Goal: Contribute content: Contribute content

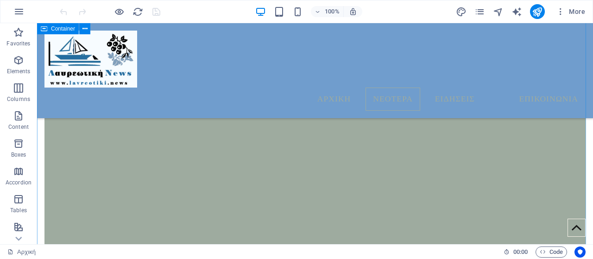
scroll to position [490, 0]
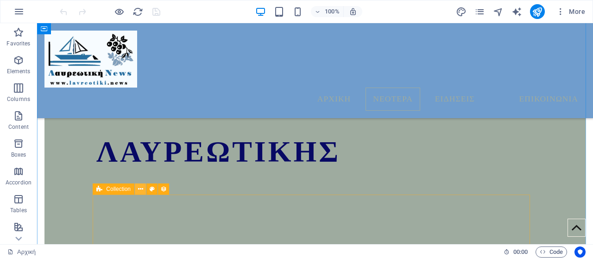
click at [140, 189] on icon at bounding box center [140, 189] width 5 height 10
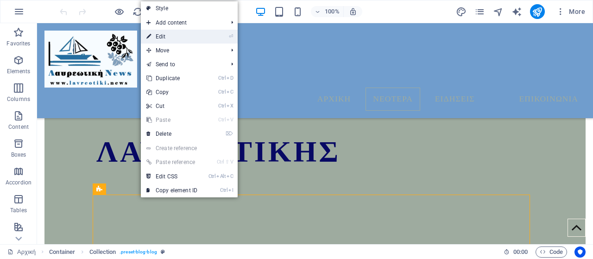
click at [183, 37] on link "⏎ Edit" at bounding box center [172, 37] width 62 height 14
select select "columns.publishing_date_DESC"
select select "columns.status"
select select "columns.publishing_date"
select select "past"
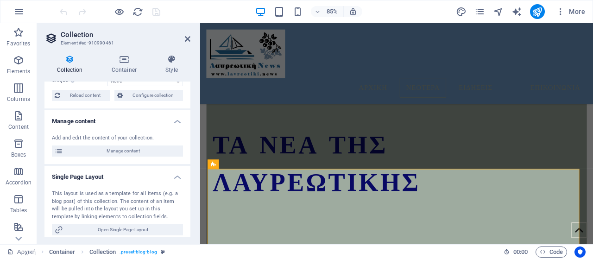
scroll to position [93, 0]
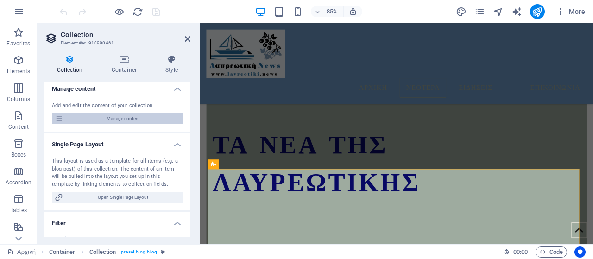
click at [101, 117] on span "Manage content" at bounding box center [123, 118] width 114 height 11
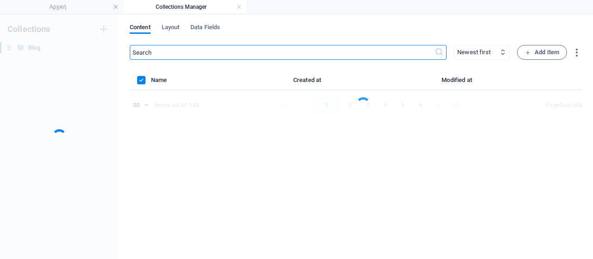
scroll to position [0, 0]
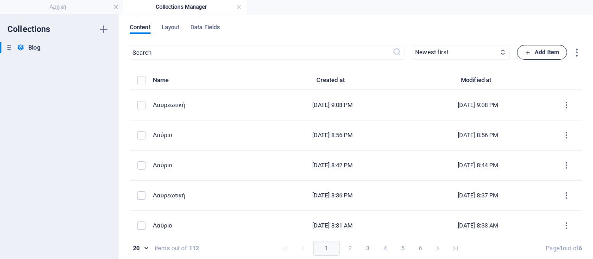
click at [540, 51] on span "Add Item" at bounding box center [542, 52] width 34 height 11
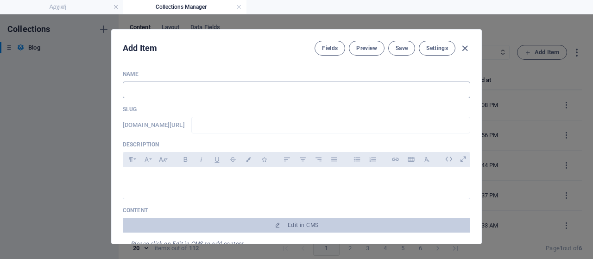
click at [175, 82] on input "text" at bounding box center [296, 90] width 347 height 17
type input "LK"
type input "lk"
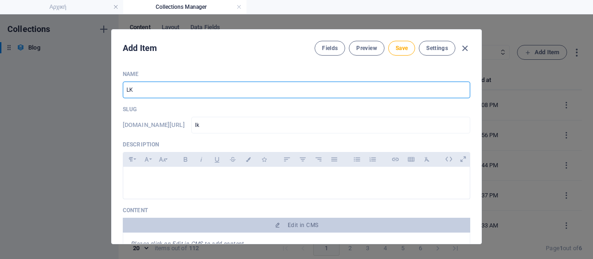
type input "LKa"
type input "lka"
type input "LK"
type input "lk"
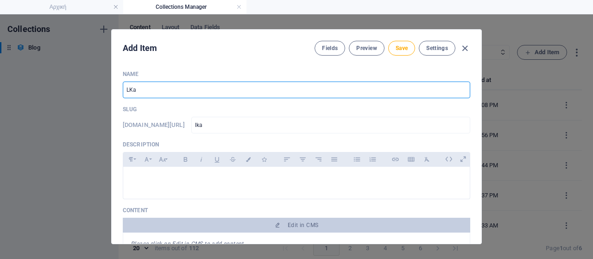
type input "lk"
type input "L"
type input "l"
type input "λ"
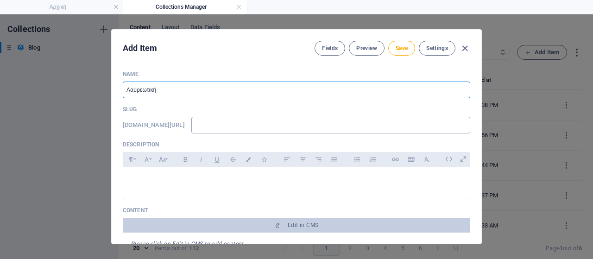
type input "Λαυρεωτική"
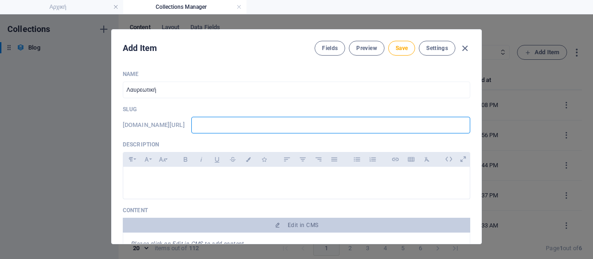
click at [280, 130] on input "text" at bounding box center [330, 125] width 279 height 17
type input "w"
type input "ww"
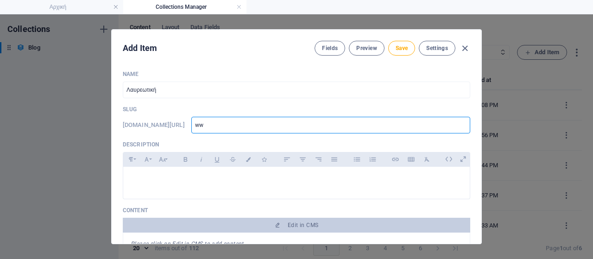
type input "www"
type input "www."
type input "www.l"
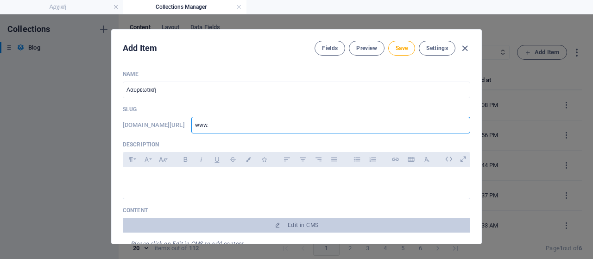
type input "www.l"
type input "[DOMAIN_NAME]"
type input "www.lav"
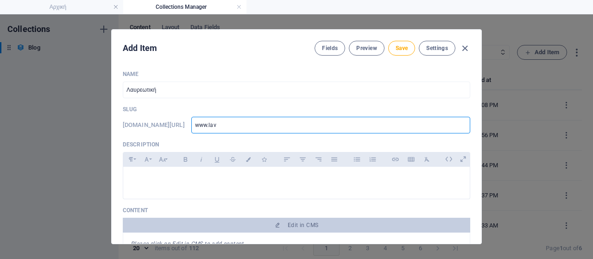
type input "www.lavr"
type input "www.lavre"
type input "www.lavreo"
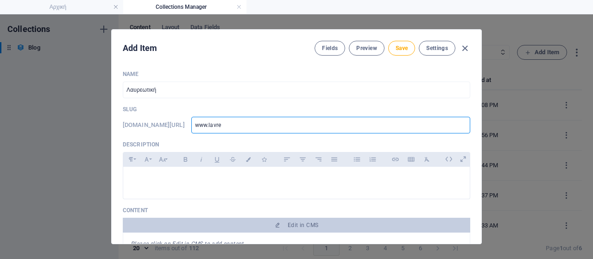
type input "www.lavreo"
type input "www.lavreot"
type input "www.lavreoti"
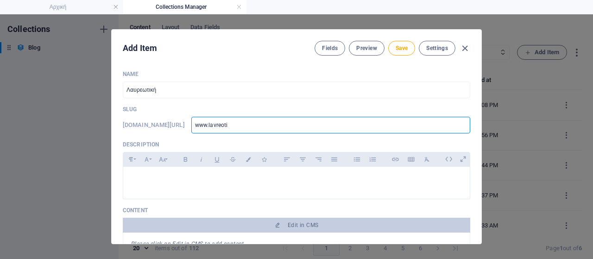
type input "www.lavreotik"
type input "www.lavreotiki"
type input "www.lavreotiki."
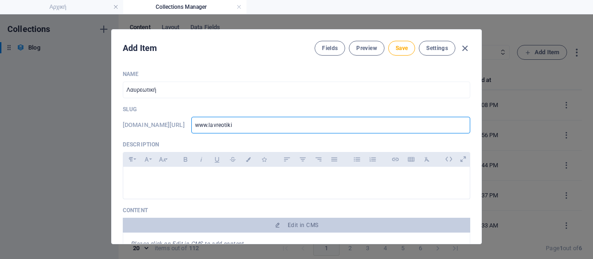
type input "www.lavreotiki."
type input "www.lavreotiki.n"
type input "[DOMAIN_NAME]"
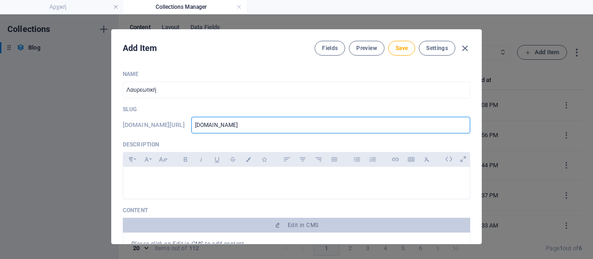
type input "[DOMAIN_NAME]"
type input "[DOMAIN_NAME]/"
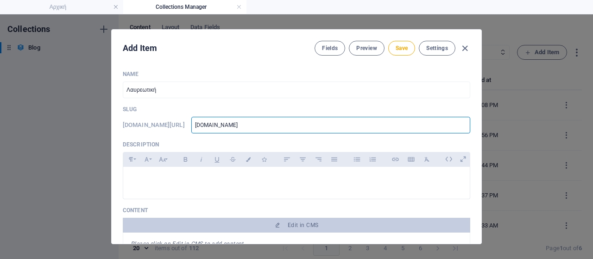
type input "[DOMAIN_NAME]/"
type input "[DOMAIN_NAME]/b"
type input "[DOMAIN_NAME]/bl"
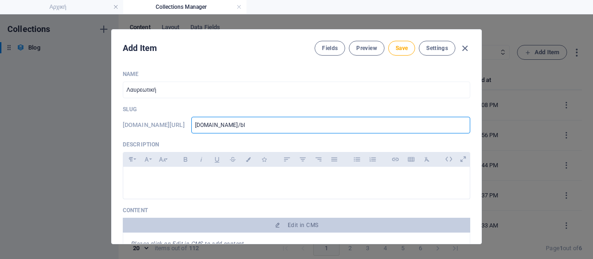
type input "[DOMAIN_NAME]/blo"
type input "[DOMAIN_NAME]/blog"
type input "[DOMAIN_NAME]/blog-"
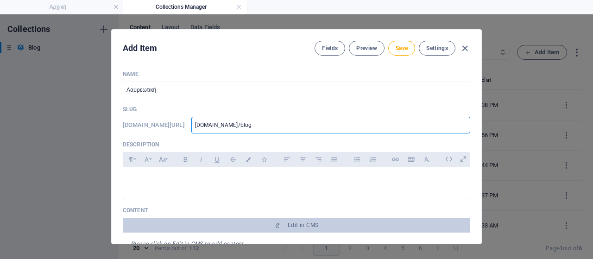
type input "[DOMAIN_NAME]/blog-"
type input "[DOMAIN_NAME]/blog-p"
type input "[DOMAIN_NAME]/blog-po"
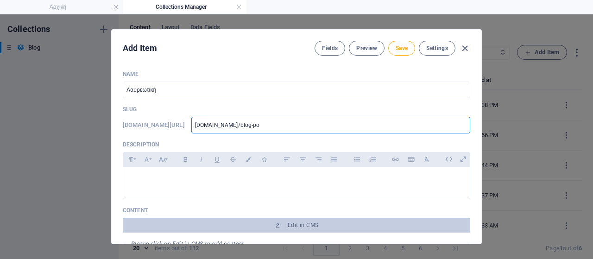
type input "[DOMAIN_NAME]/blog-pos"
type input "[DOMAIN_NAME]/blog-post"
type input "[DOMAIN_NAME]/blog-post/"
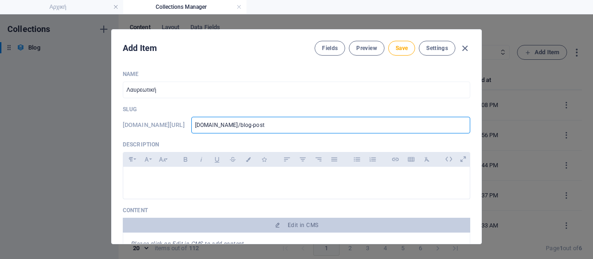
type input "[DOMAIN_NAME]/blog-post/"
type input "[DOMAIN_NAME]/blog-post/s"
type input "[DOMAIN_NAME]/blog-post/sy"
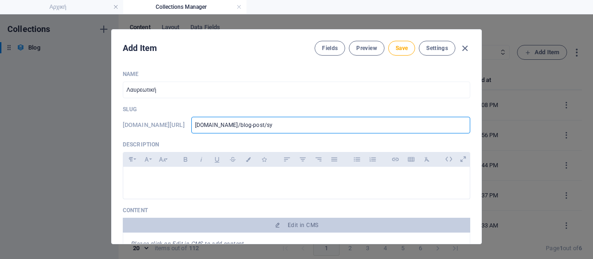
type input "[DOMAIN_NAME]/blog-post/syn"
type input "[DOMAIN_NAME]/blog-post/synt"
type input "[DOMAIN_NAME]/blog-post/synto"
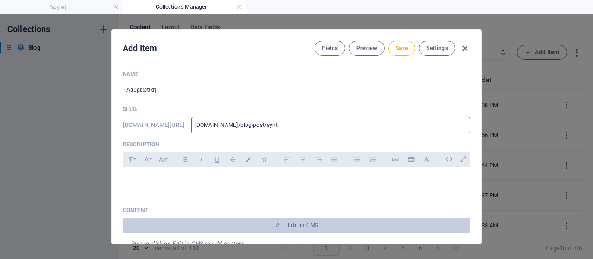
type input "[DOMAIN_NAME]/blog-post/synto"
type input "[DOMAIN_NAME]/blog-post/[PERSON_NAME]"
type input "[DOMAIN_NAME]/blog-post/syntoni"
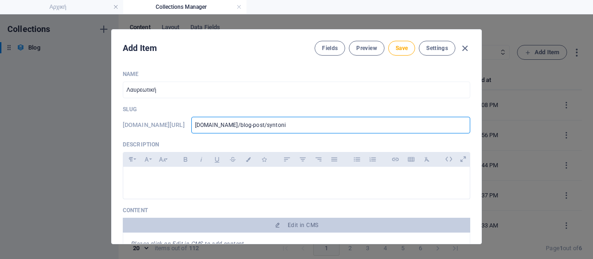
type input "[DOMAIN_NAME]/blog-post/syntonis"
type input "[DOMAIN_NAME]/blog-post/syntonist"
type input "[DOMAIN_NAME]/blog-post/syntonisti"
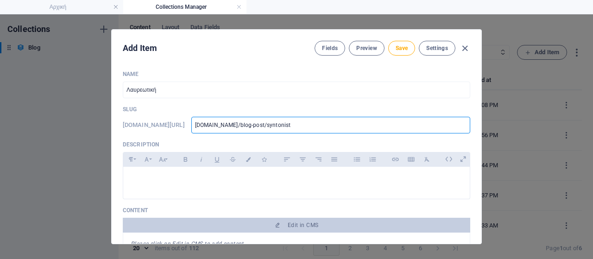
type input "[DOMAIN_NAME]/blog-post/syntonisti"
type input "[DOMAIN_NAME]/blog-post/syntonistik"
type input "[DOMAIN_NAME]/blog-post/syntonistiko"
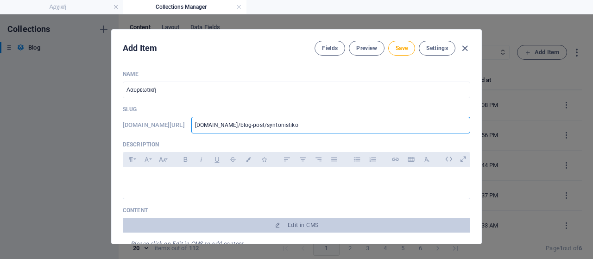
type input "[DOMAIN_NAME]/blog-post/syntonistiko/"
type input "[DOMAIN_NAME]/blog-post/syntonistiko"
type input "[DOMAIN_NAME]/blog-post/syntonistiko6"
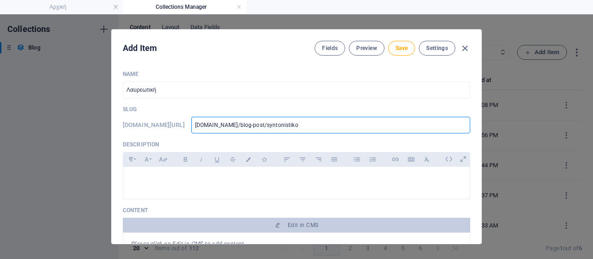
type input "[DOMAIN_NAME]/blog-post/syntonistiko6"
type input "[DOMAIN_NAME]/blog-post/syntonistiko61"
type input "[DOMAIN_NAME]/blog-post/syntonistiko610"
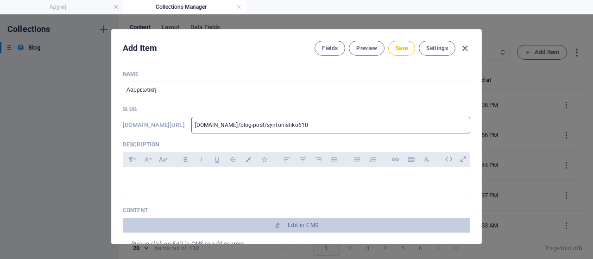
type input "[DOMAIN_NAME]/blog-post/syntonistiko610/"
type input "www-lavreotiki-news-blog-post-syntonistiko610"
click at [202, 178] on p at bounding box center [297, 178] width 332 height 9
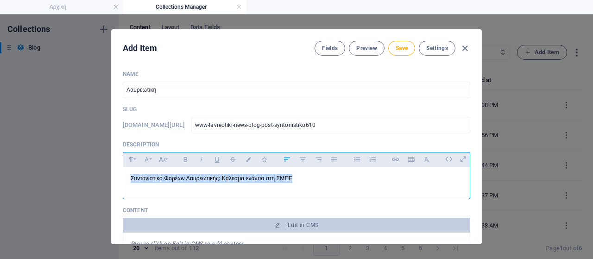
drag, startPoint x: 296, startPoint y: 176, endPoint x: 94, endPoint y: 171, distance: 201.5
click at [94, 171] on div "Add Item Fields Preview Save Settings Name Λαυρεωτική ​ Slug [DOMAIN_NAME][URL]…" at bounding box center [296, 136] width 593 height 245
click at [184, 158] on icon "button" at bounding box center [186, 159] width 8 height 11
click at [163, 160] on icon "button" at bounding box center [162, 159] width 7 height 5
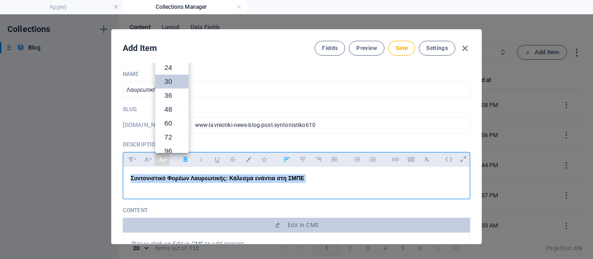
scroll to position [19, 0]
click at [162, 100] on link "18" at bounding box center [171, 100] width 33 height 14
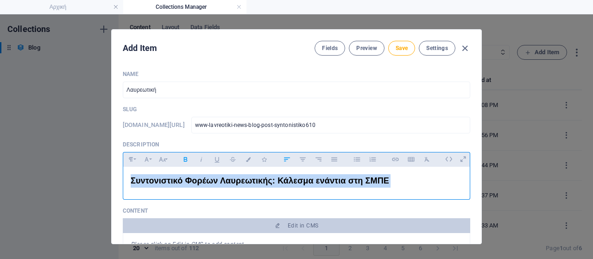
click at [399, 180] on p "Συντονιστικό Φορέων Λαυρεωτικής: Κάλεσμα ενάντια στη ΣΜΠΕ" at bounding box center [297, 180] width 332 height 13
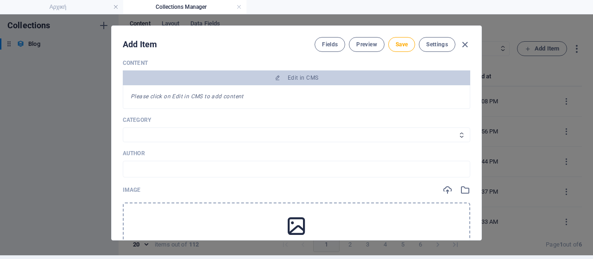
scroll to position [200, 0]
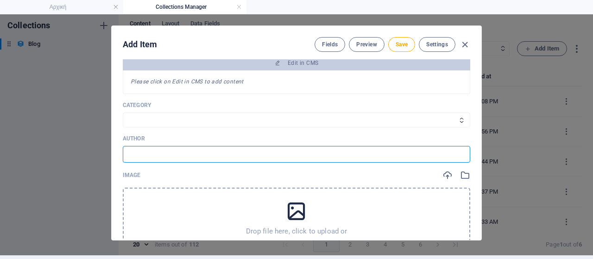
click at [179, 150] on input "text" at bounding box center [296, 154] width 347 height 17
drag, startPoint x: 181, startPoint y: 149, endPoint x: 183, endPoint y: 145, distance: 4.8
paste input "Πηγή: Επίσημη ανακοίνωση Συντονιστικού Φορέων Λαυρεωτικής"
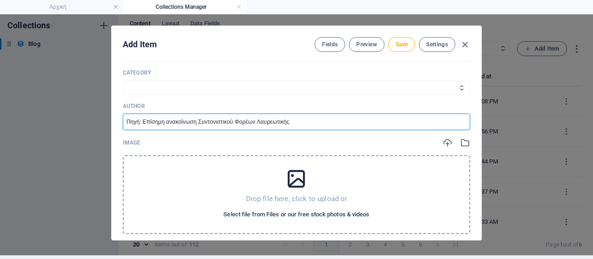
scroll to position [246, 0]
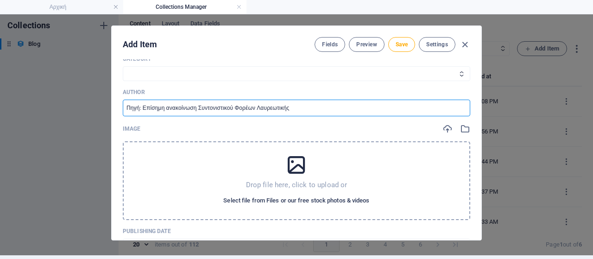
type input "Πηγή: Επίσημη ανακοίνωση Συντονιστικού Φορέων Λαυρεωτικής"
click at [283, 195] on span "Select file from Files or our free stock photos & videos" at bounding box center [296, 200] width 146 height 11
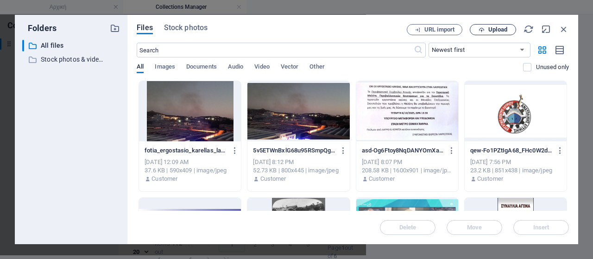
click at [497, 27] on span "Upload" at bounding box center [497, 30] width 19 height 6
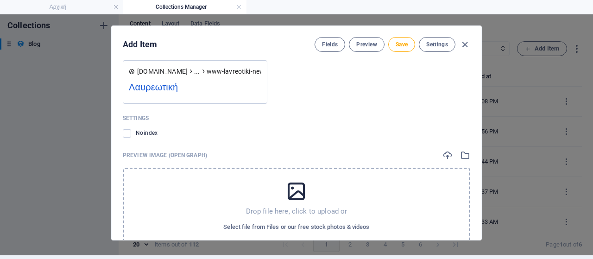
scroll to position [965, 0]
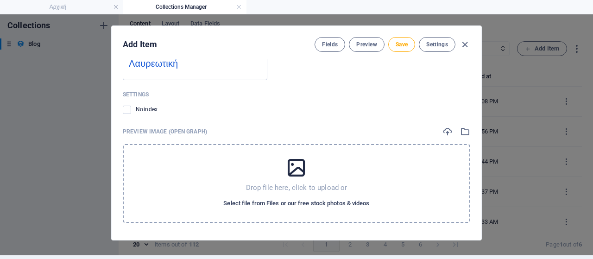
click at [299, 201] on span "Select file from Files or our free stock photos & videos" at bounding box center [296, 203] width 146 height 11
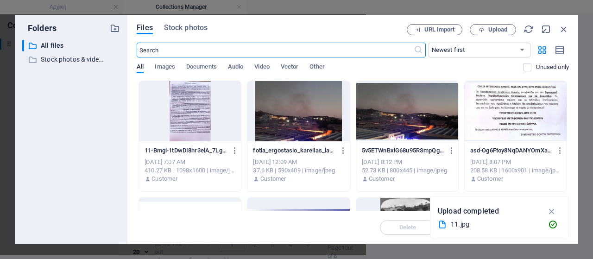
click at [190, 103] on div at bounding box center [190, 111] width 102 height 60
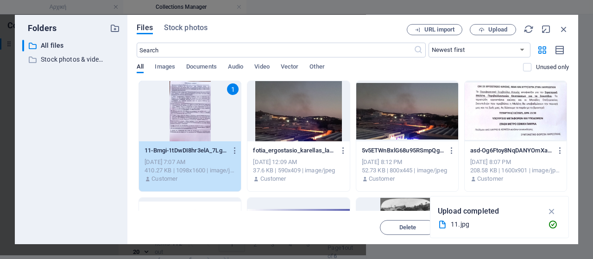
click at [190, 103] on div "1" at bounding box center [190, 111] width 102 height 60
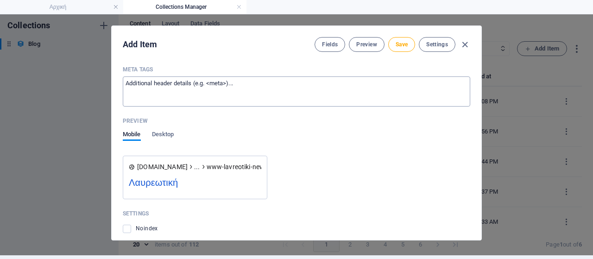
scroll to position [780, 0]
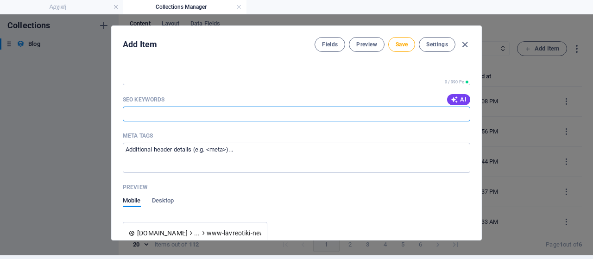
click at [225, 109] on input "SEO Keywords" at bounding box center [296, 114] width 347 height 15
drag, startPoint x: 225, startPoint y: 109, endPoint x: 235, endPoint y: 120, distance: 15.1
paste input "Συντονιστικό Φορέων Λαυρεωτικής, [GEOGRAPHIC_DATA], ΣΜΠΕ, Περιφερειακό Συμβούλι…"
type input "Συντονιστικό Φορέων Λαυρεωτικής, [GEOGRAPHIC_DATA], ΣΜΠΕ, Περιφερειακό Συμβούλι…"
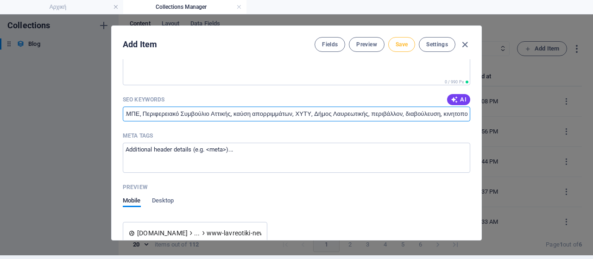
click at [396, 41] on span "Save" at bounding box center [402, 44] width 12 height 7
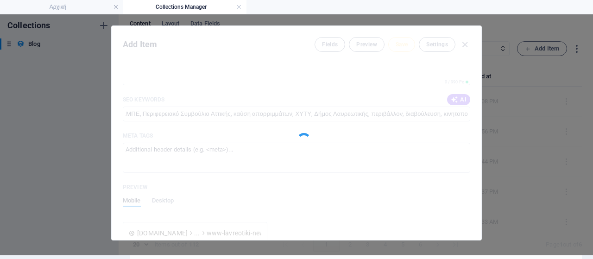
scroll to position [0, 0]
type input "www-lavreotiki-news-blog-post-syntonistiko610"
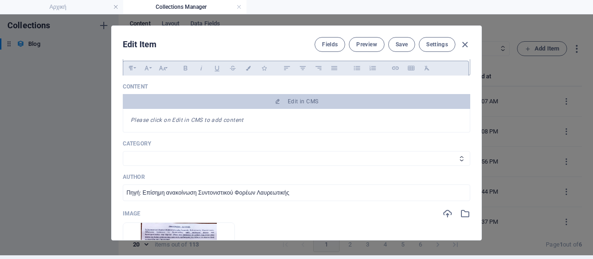
scroll to position [85, 0]
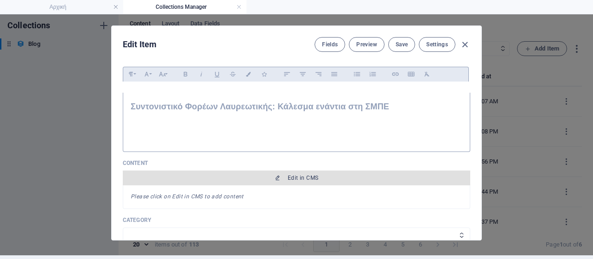
click at [313, 177] on span "Edit in CMS" at bounding box center [303, 177] width 31 height 7
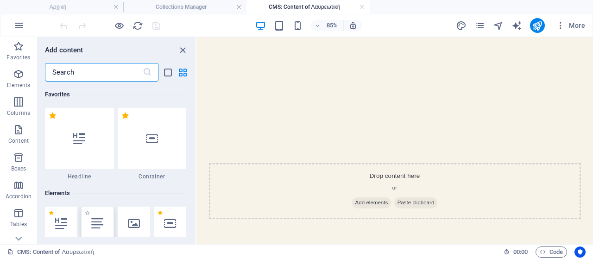
scroll to position [0, 0]
click at [109, 222] on div at bounding box center [97, 223] width 32 height 33
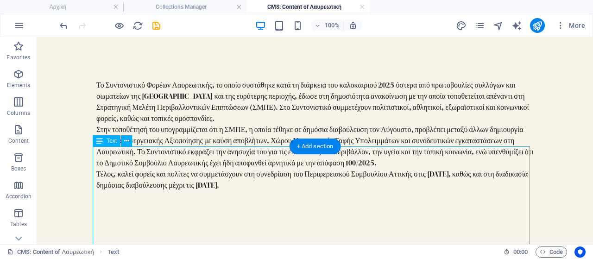
scroll to position [139, 0]
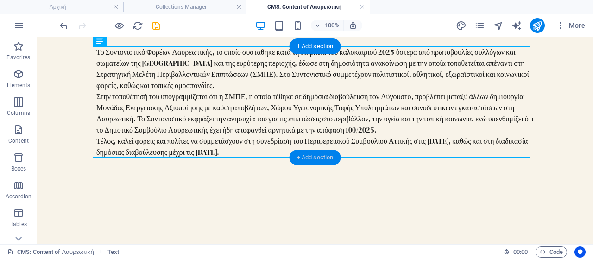
click at [305, 157] on div "+ Add section" at bounding box center [314, 158] width 51 height 16
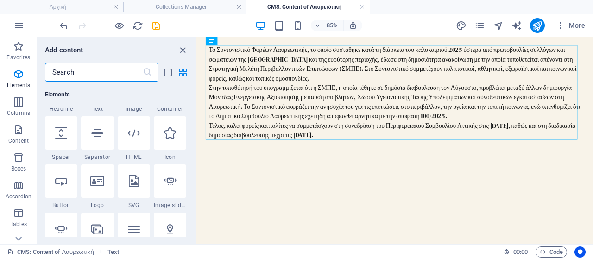
scroll to position [0, 0]
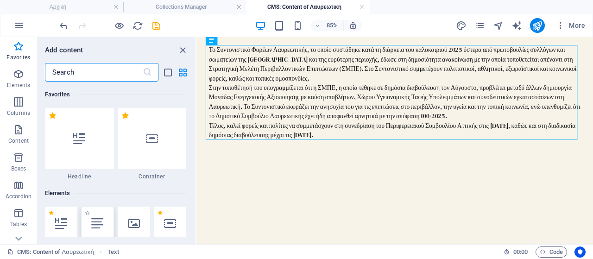
click at [106, 224] on div at bounding box center [97, 223] width 32 height 33
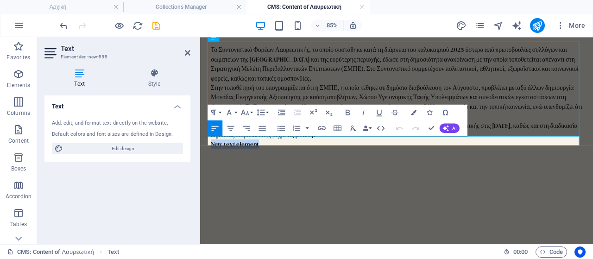
scroll to position [143, 0]
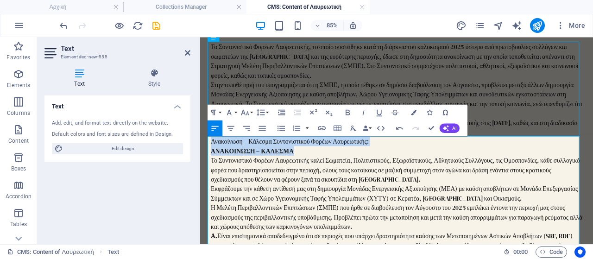
drag, startPoint x: 272, startPoint y: 157, endPoint x: 207, endPoint y: 161, distance: 65.9
click at [235, 126] on icon "button" at bounding box center [230, 127] width 9 height 9
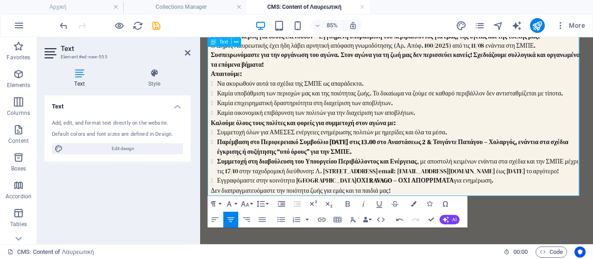
scroll to position [574, 0]
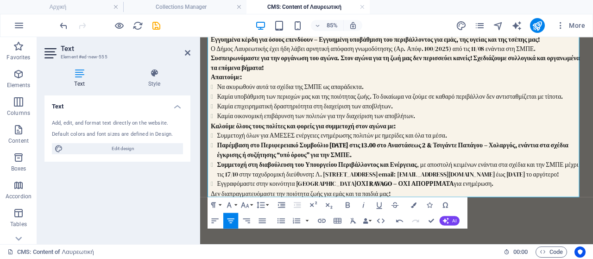
drag, startPoint x: 350, startPoint y: 218, endPoint x: 377, endPoint y: 218, distance: 27.3
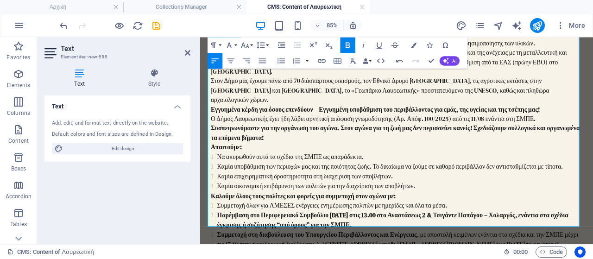
scroll to position [435, 0]
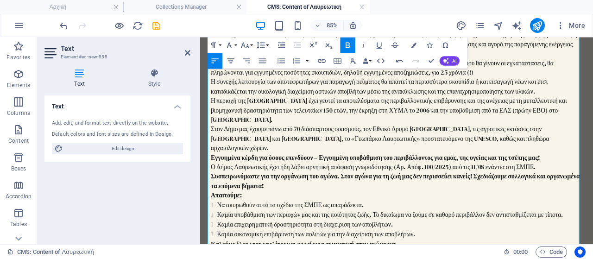
click at [230, 60] on icon "button" at bounding box center [230, 60] width 7 height 5
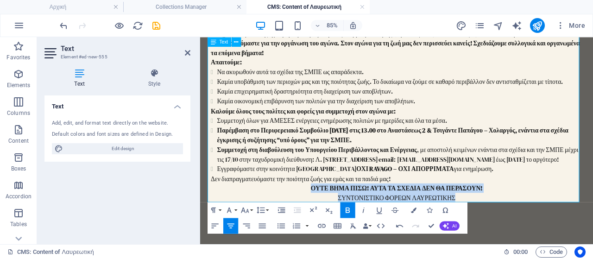
scroll to position [528, 0]
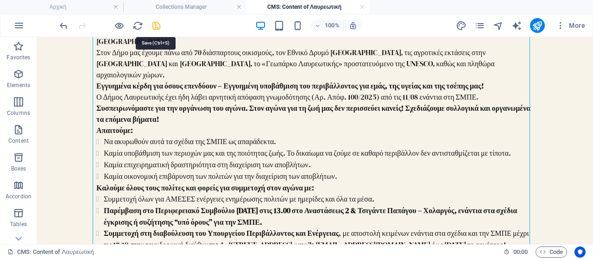
click at [157, 23] on icon "save" at bounding box center [156, 25] width 11 height 11
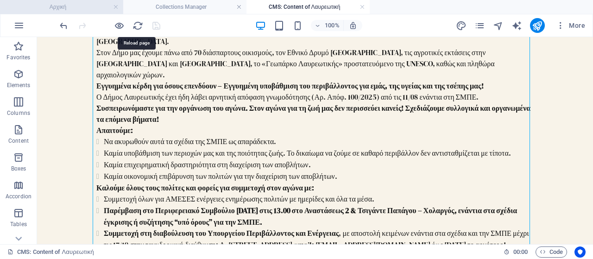
click at [95, 3] on h4 "Αρχική" at bounding box center [61, 7] width 123 height 10
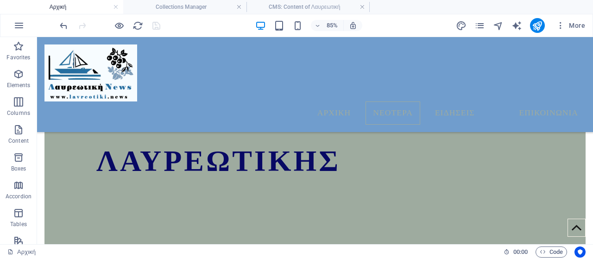
scroll to position [0, 0]
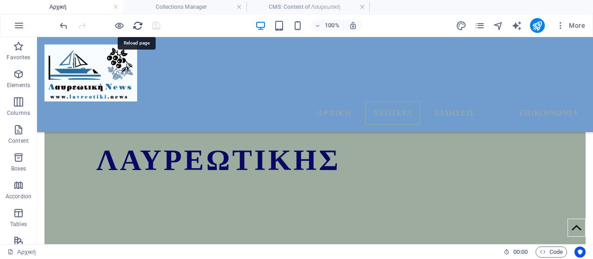
click at [135, 24] on icon "reload" at bounding box center [137, 25] width 11 height 11
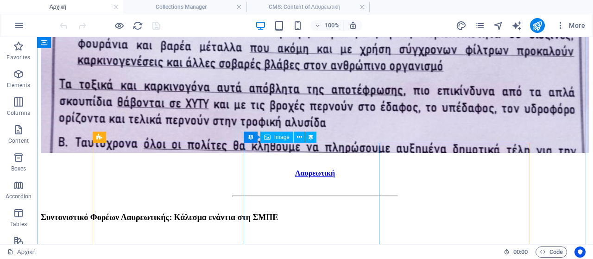
scroll to position [573, 0]
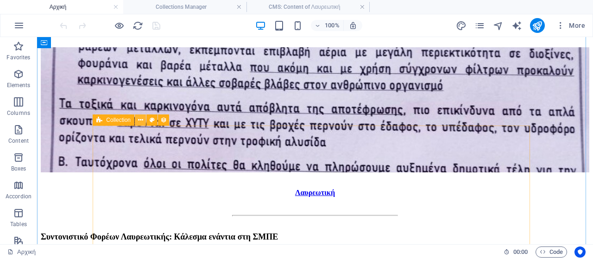
click at [140, 121] on icon at bounding box center [140, 120] width 5 height 10
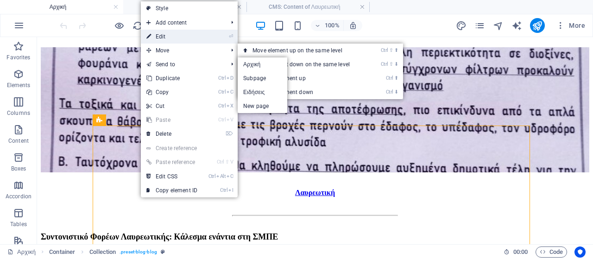
click at [186, 38] on link "⏎ Edit" at bounding box center [172, 37] width 62 height 14
select select "columns.publishing_date_DESC"
select select "columns.status"
select select "columns.publishing_date"
select select "past"
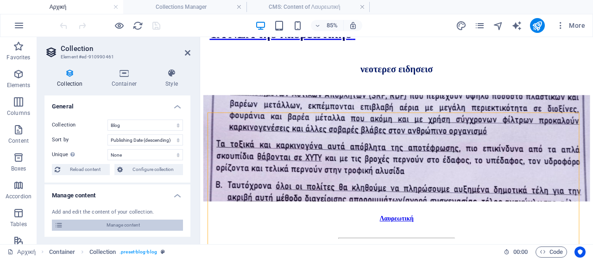
click at [125, 228] on span "Manage content" at bounding box center [123, 225] width 114 height 11
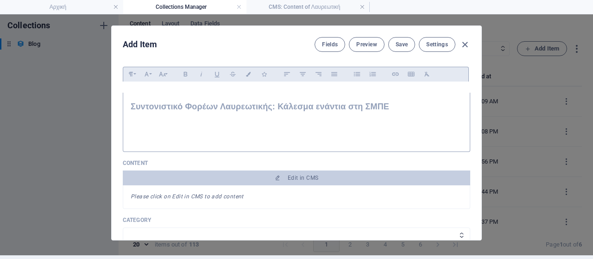
scroll to position [0, 0]
click at [461, 39] on icon "button" at bounding box center [464, 44] width 11 height 11
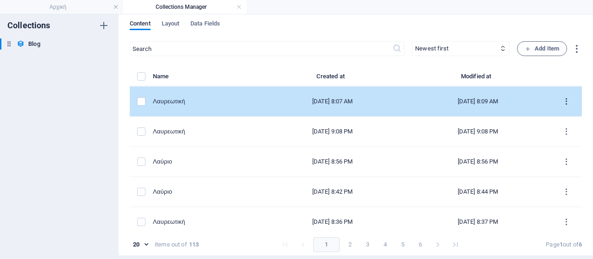
click at [562, 98] on icon "items list" at bounding box center [566, 101] width 9 height 9
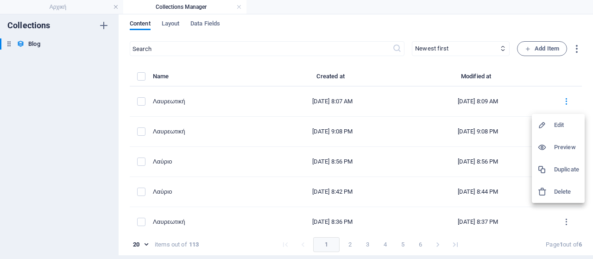
click at [565, 125] on h6 "Edit" at bounding box center [566, 124] width 25 height 11
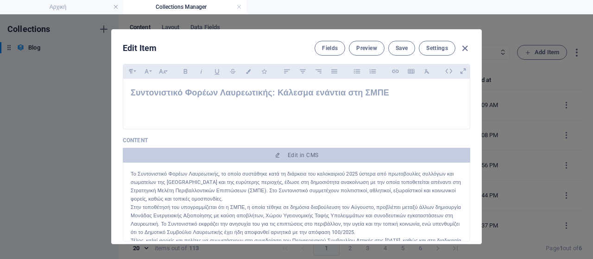
scroll to position [46, 0]
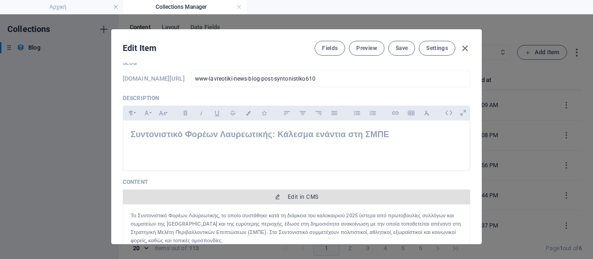
click at [300, 199] on span "Edit in CMS" at bounding box center [303, 196] width 31 height 7
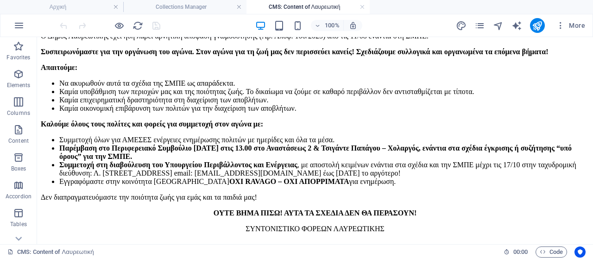
scroll to position [610, 0]
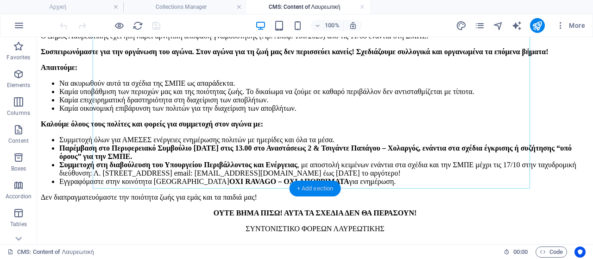
click at [318, 189] on div "+ Add section" at bounding box center [314, 189] width 51 height 16
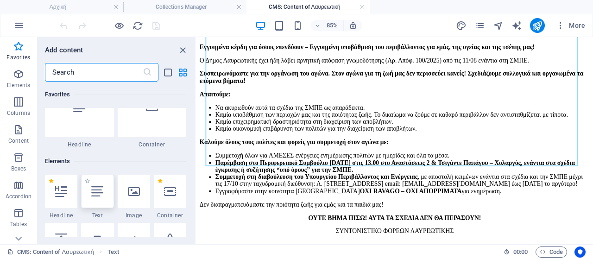
scroll to position [46, 0]
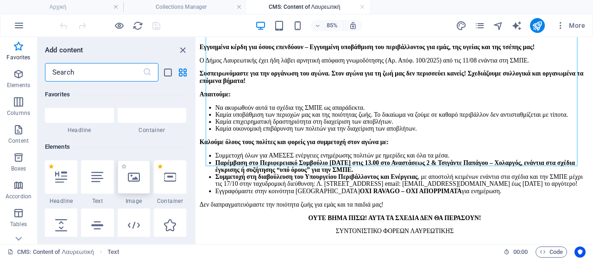
click at [135, 176] on icon at bounding box center [134, 177] width 12 height 12
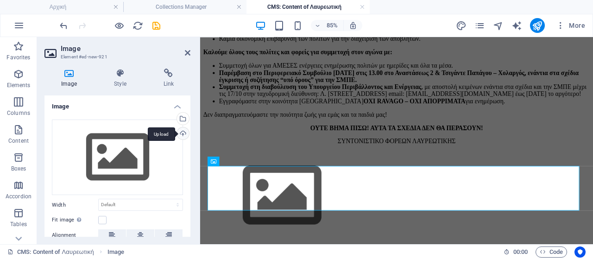
click at [184, 135] on div "Upload" at bounding box center [182, 134] width 14 height 14
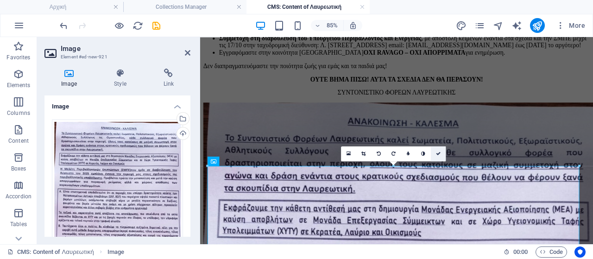
click at [436, 152] on icon at bounding box center [438, 153] width 5 height 5
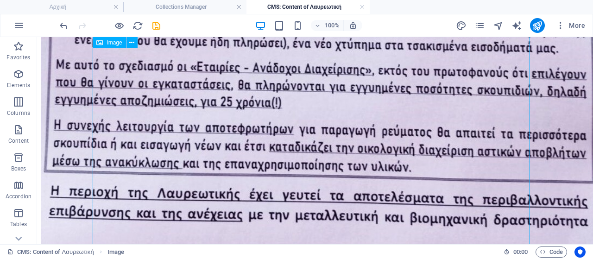
scroll to position [1259, 0]
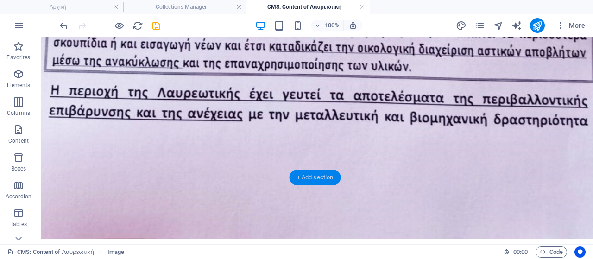
drag, startPoint x: 313, startPoint y: 176, endPoint x: 117, endPoint y: 138, distance: 199.0
click at [313, 176] on div "+ Add section" at bounding box center [314, 178] width 51 height 16
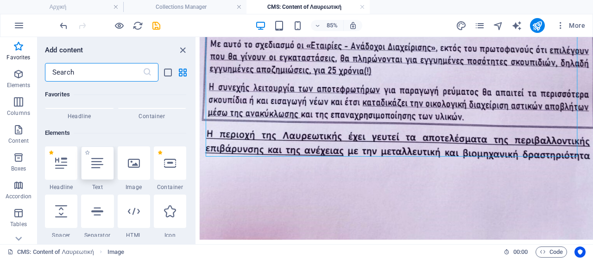
scroll to position [46, 0]
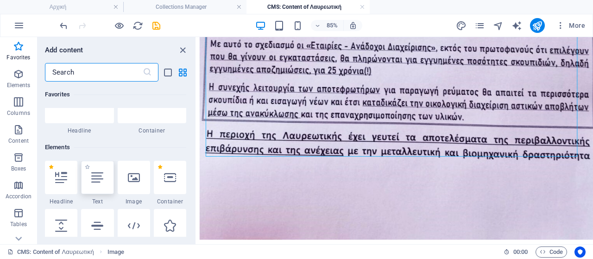
click at [90, 182] on div at bounding box center [97, 177] width 32 height 33
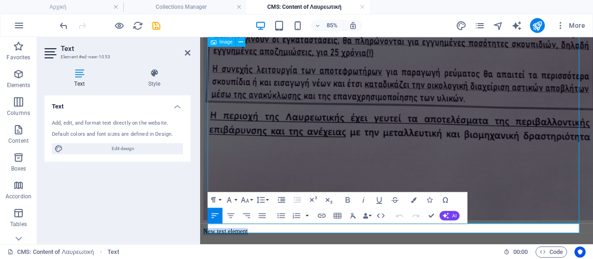
scroll to position [1259, 0]
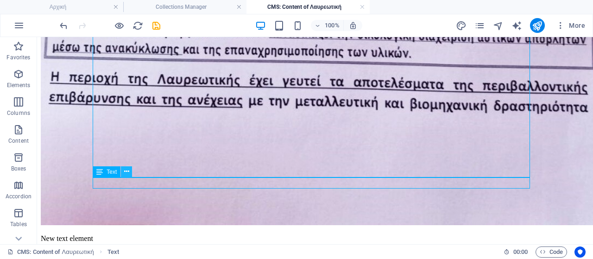
click at [128, 173] on icon at bounding box center [126, 172] width 5 height 10
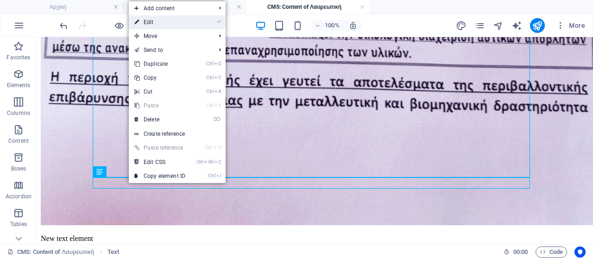
click at [156, 22] on link "⏎ Edit" at bounding box center [160, 22] width 62 height 14
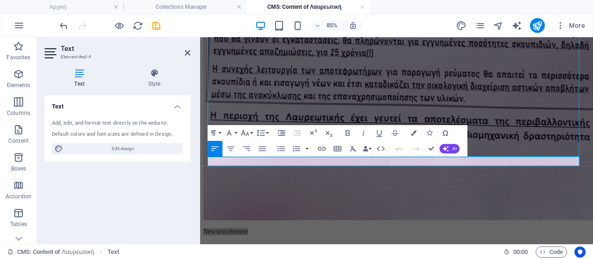
click at [82, 67] on div "Text Style Text Add, edit, and format text directly on the website. Default col…" at bounding box center [117, 152] width 161 height 183
drag, startPoint x: 188, startPoint y: 52, endPoint x: 150, endPoint y: 15, distance: 52.7
click at [188, 52] on icon at bounding box center [188, 52] width 6 height 7
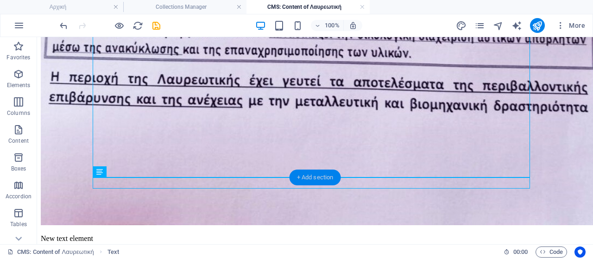
click at [315, 176] on div "+ Add section" at bounding box center [314, 178] width 51 height 16
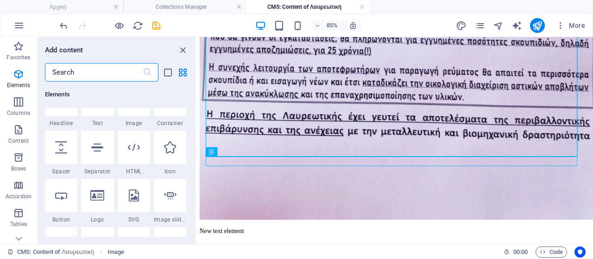
scroll to position [92, 0]
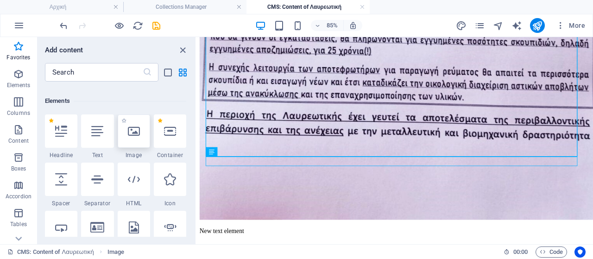
click at [135, 137] on div at bounding box center [134, 130] width 32 height 33
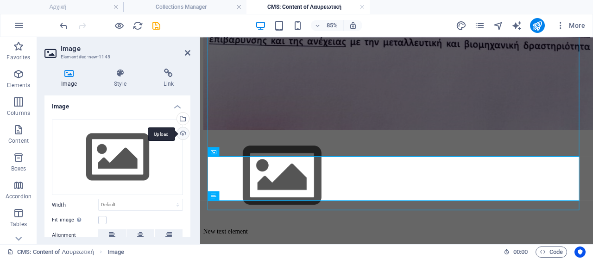
click at [182, 133] on div "Upload" at bounding box center [182, 134] width 14 height 14
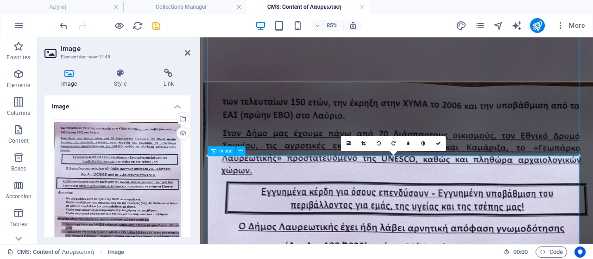
scroll to position [1352, 0]
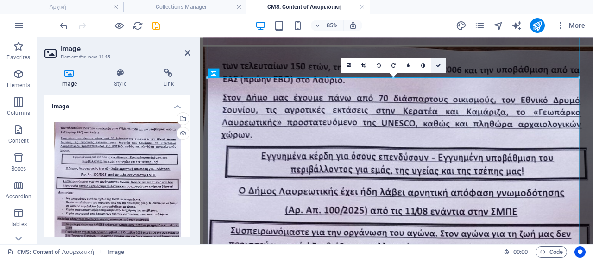
click at [439, 65] on icon at bounding box center [438, 65] width 5 height 5
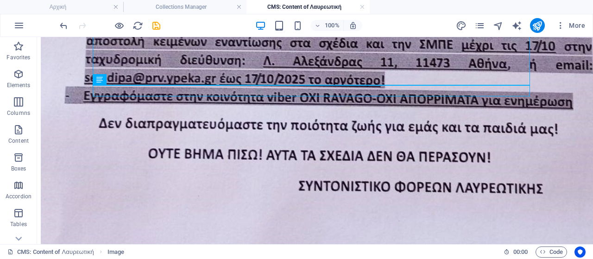
scroll to position [2000, 0]
click at [128, 81] on icon at bounding box center [126, 80] width 5 height 10
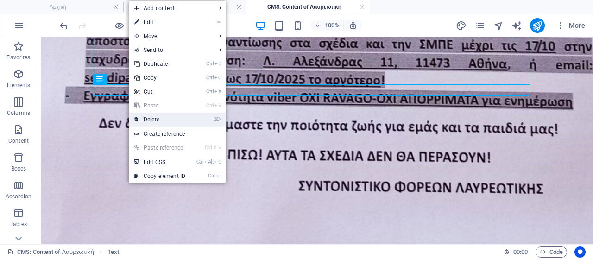
drag, startPoint x: 157, startPoint y: 120, endPoint x: 120, endPoint y: 83, distance: 52.7
click at [157, 120] on link "⌦ Delete" at bounding box center [160, 120] width 62 height 14
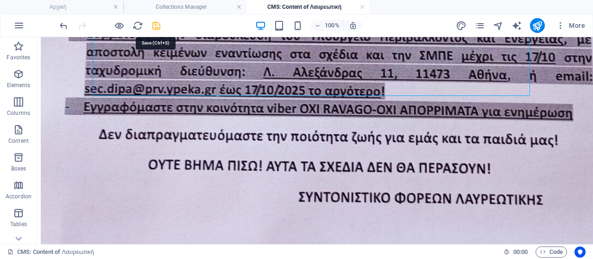
click at [156, 28] on icon "save" at bounding box center [156, 25] width 11 height 11
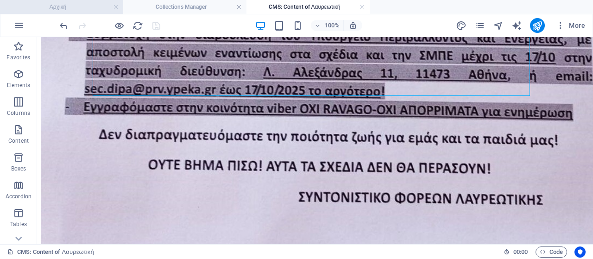
click at [80, 3] on h4 "Αρχική" at bounding box center [61, 7] width 123 height 10
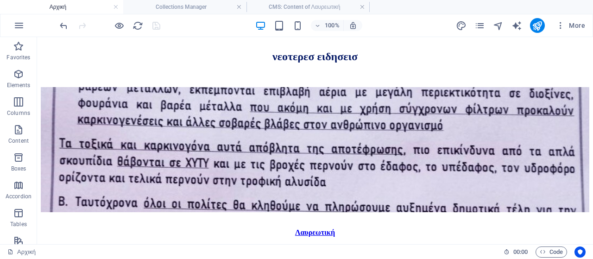
scroll to position [573, 0]
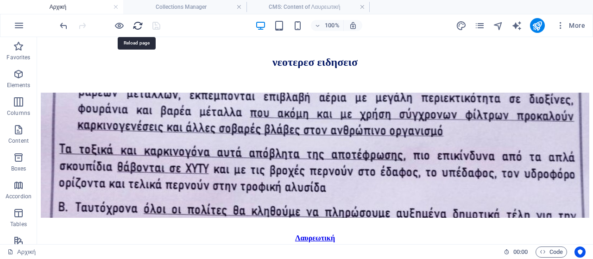
click at [137, 24] on icon "reload" at bounding box center [137, 25] width 11 height 11
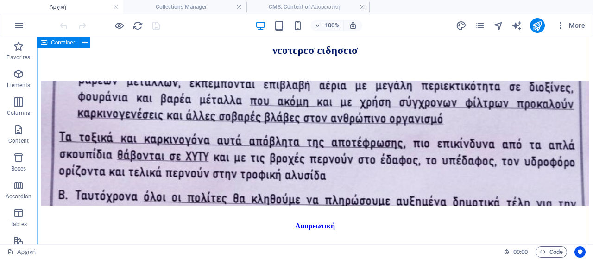
scroll to position [527, 0]
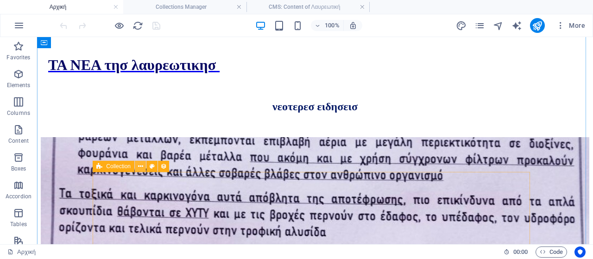
click at [142, 166] on icon at bounding box center [140, 167] width 5 height 10
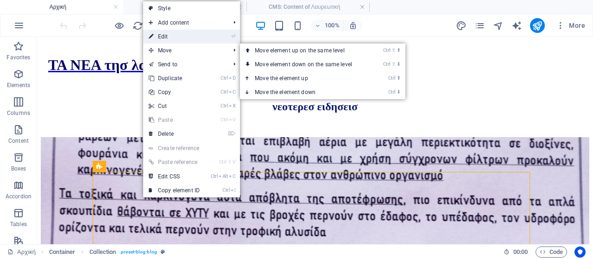
click at [171, 37] on link "⏎ Edit" at bounding box center [174, 37] width 62 height 14
select select "columns.publishing_date_DESC"
select select "columns.status"
select select "columns.publishing_date"
select select "past"
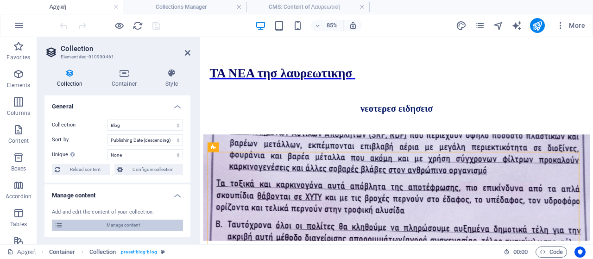
click at [115, 225] on span "Manage content" at bounding box center [123, 225] width 114 height 11
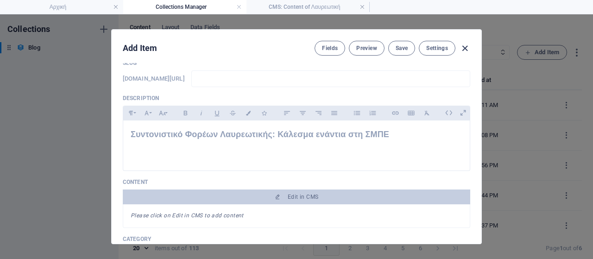
click at [465, 49] on icon "button" at bounding box center [464, 48] width 11 height 11
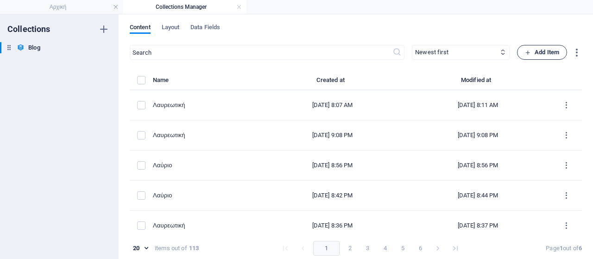
click at [537, 54] on span "Add Item" at bounding box center [542, 52] width 34 height 11
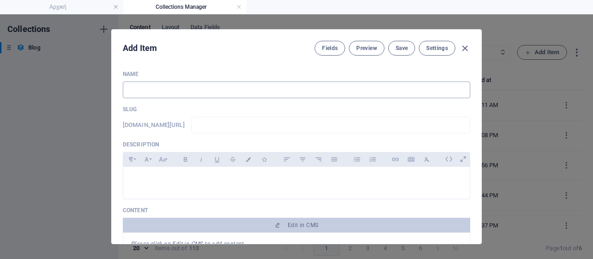
click at [249, 93] on input "text" at bounding box center [296, 90] width 347 height 17
type input "K"
type input "k"
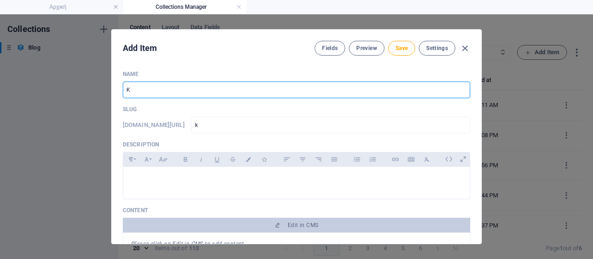
type input "Ke"
type input "ke"
type input "[PERSON_NAME]"
type input "ker"
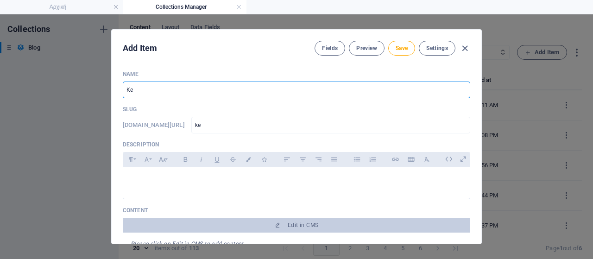
type input "ker"
type input "Ke"
type input "ke"
type input "K"
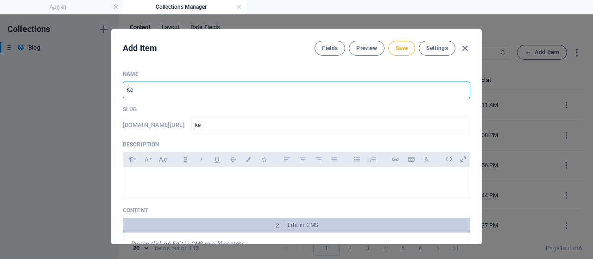
type input "k"
type input "Κερατέα"
click at [223, 126] on input "text" at bounding box center [330, 125] width 279 height 17
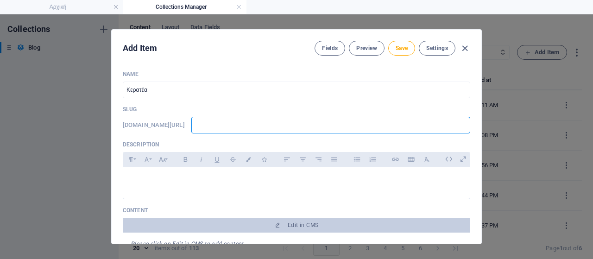
type input "w"
type input "ww"
type input "www"
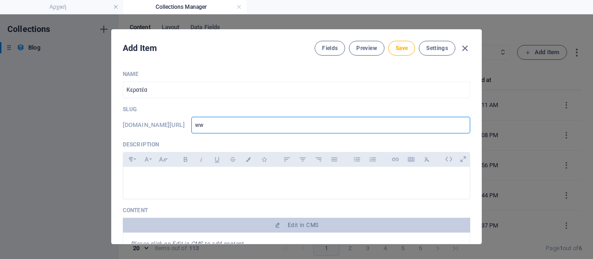
type input "www"
type input "www."
type input "www.l"
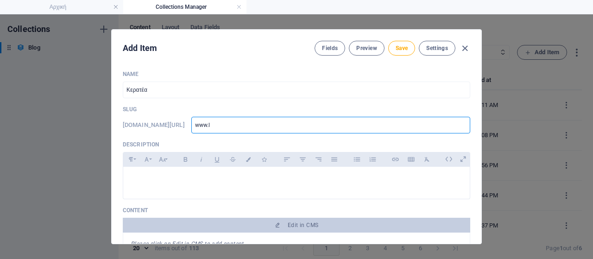
type input "[DOMAIN_NAME]"
type input "www.lav"
type input "www.lavr"
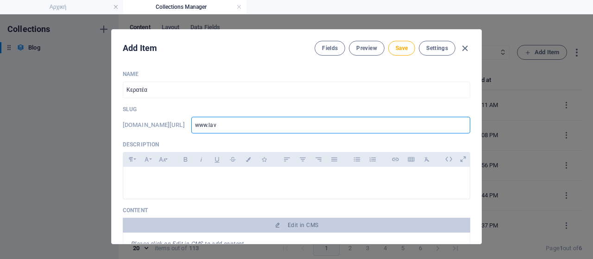
type input "www.lavr"
type input "www.lavri"
type input "www.lavria"
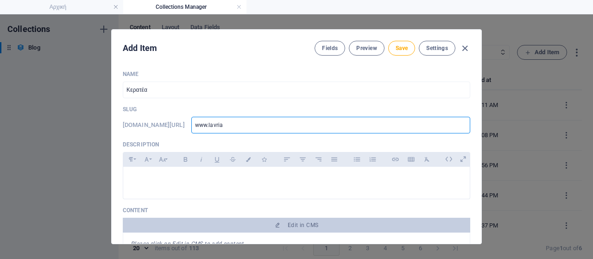
type input "www.lavriak"
type input "www.lavriaki"
type input "www.lavriaki."
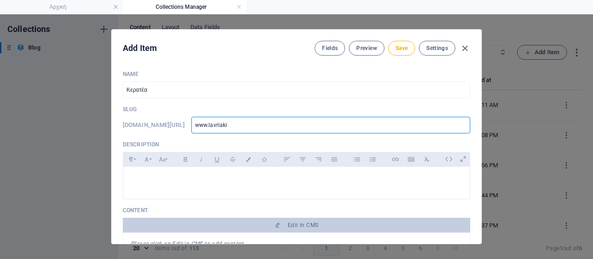
type input "www.lavriaki."
type input "www.lavriaki.n"
type input "[DOMAIN_NAME]"
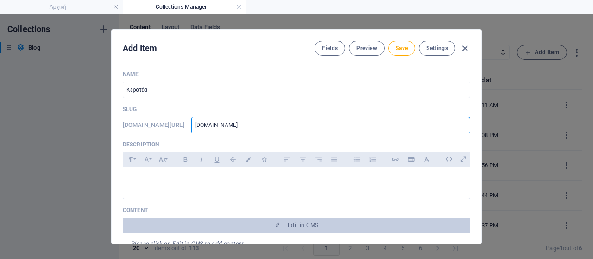
type input "[DOMAIN_NAME]"
type input "[DOMAIN_NAME]/"
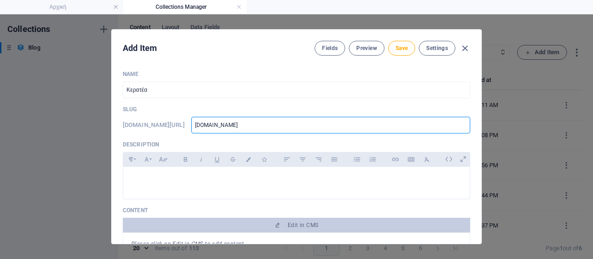
type input "[DOMAIN_NAME]/"
type input "[DOMAIN_NAME]/b"
type input "[DOMAIN_NAME]/bl"
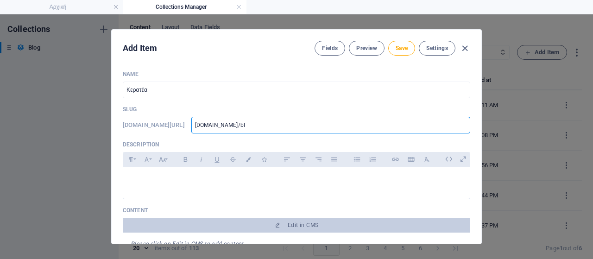
type input "[DOMAIN_NAME]/blo"
type input "[DOMAIN_NAME]/blog"
type input "[DOMAIN_NAME]/blog-"
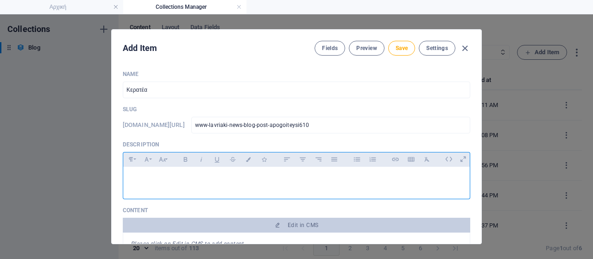
click at [164, 178] on p at bounding box center [297, 178] width 332 height 9
click at [217, 178] on p "Απογοήτευση στην χωρίς παλμό Συναυλία διαμαρτυρίας" at bounding box center [297, 178] width 332 height 9
click at [371, 178] on p "Απογοήτευση στην χωρίς παλμό Συναυλία διαμαρτυρίας" at bounding box center [297, 178] width 332 height 9
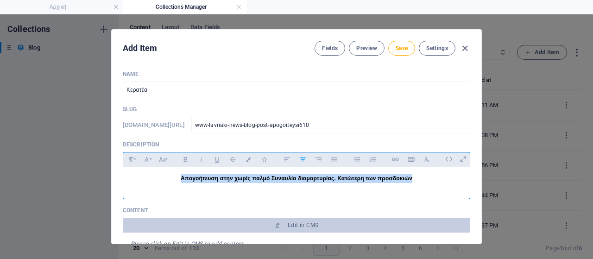
drag, startPoint x: 424, startPoint y: 181, endPoint x: 0, endPoint y: 146, distance: 425.7
click at [0, 146] on div "Add Item Fields Preview Save Settings Name Κερατέα ​ Slug [DOMAIN_NAME][URL] ww…" at bounding box center [296, 136] width 593 height 245
click at [183, 159] on icon "button" at bounding box center [185, 159] width 4 height 5
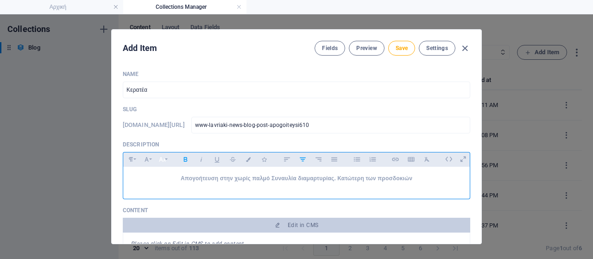
click at [165, 159] on button "Font Size" at bounding box center [162, 159] width 15 height 12
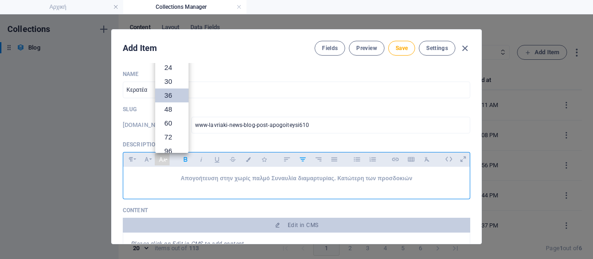
scroll to position [19, 0]
click at [171, 101] on link "18" at bounding box center [171, 100] width 33 height 14
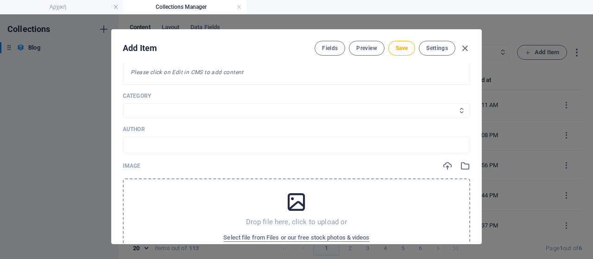
scroll to position [139, 0]
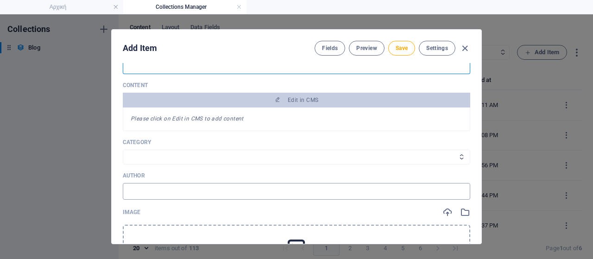
click at [163, 193] on input "text" at bounding box center [296, 191] width 347 height 17
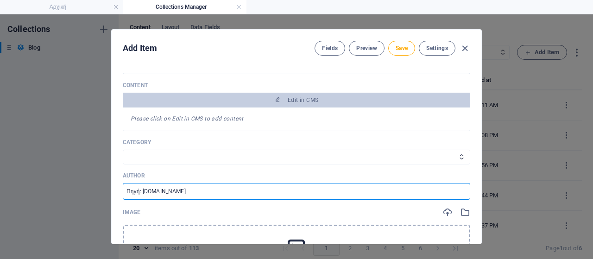
drag, startPoint x: 139, startPoint y: 191, endPoint x: 201, endPoint y: 191, distance: 62.1
click at [201, 191] on input "Πηγή: [DOMAIN_NAME]" at bounding box center [296, 191] width 347 height 17
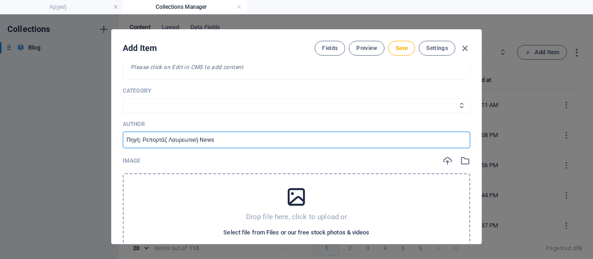
scroll to position [278, 0]
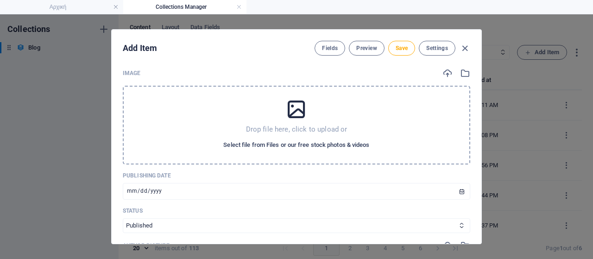
click at [304, 142] on span "Select file from Files or our free stock photos & videos" at bounding box center [296, 144] width 146 height 11
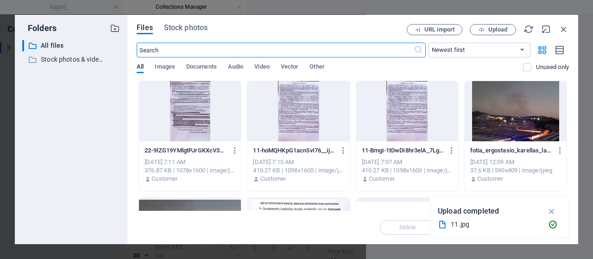
scroll to position [292, 0]
click at [165, 69] on span "Images" at bounding box center [165, 67] width 20 height 13
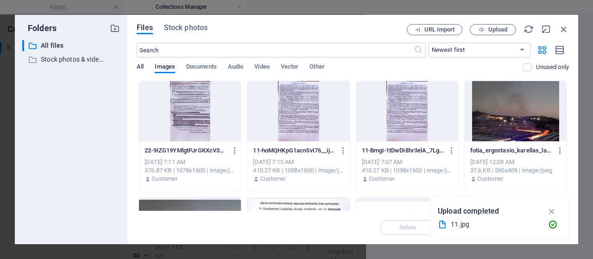
click at [142, 66] on span "All" at bounding box center [140, 67] width 7 height 13
click at [493, 32] on span "Upload" at bounding box center [497, 30] width 19 height 6
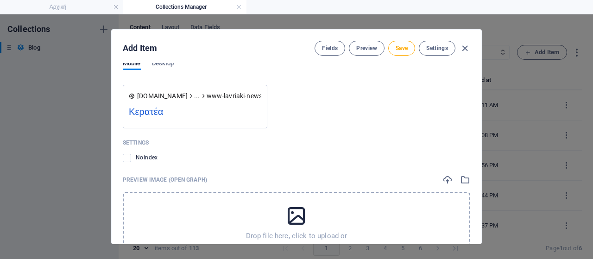
scroll to position [937, 0]
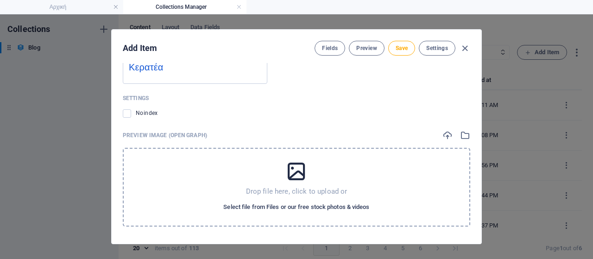
click at [302, 205] on span "Select file from Files or our free stock photos & videos" at bounding box center [296, 206] width 146 height 11
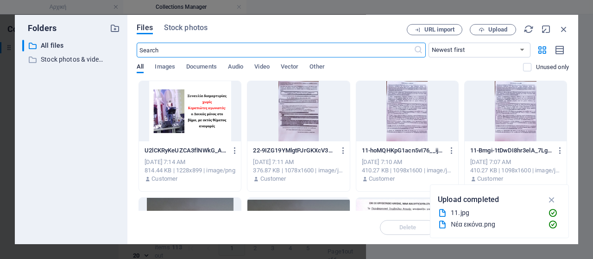
click at [186, 119] on div at bounding box center [190, 111] width 102 height 60
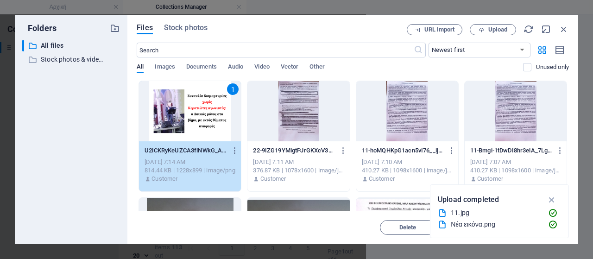
click at [186, 120] on div "1" at bounding box center [190, 111] width 102 height 60
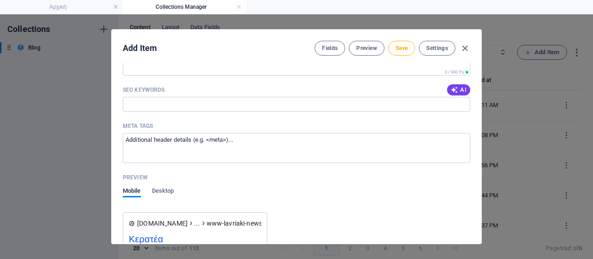
scroll to position [752, 0]
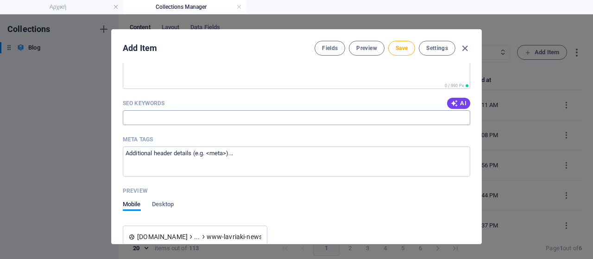
click at [184, 112] on input "SEO Keywords" at bounding box center [296, 117] width 347 height 15
paste input "Λαυρεωτική, Κερατέα, συναυλία διαμαρτυρίας, [PERSON_NAME], [PERSON_NAME], μονάδ…"
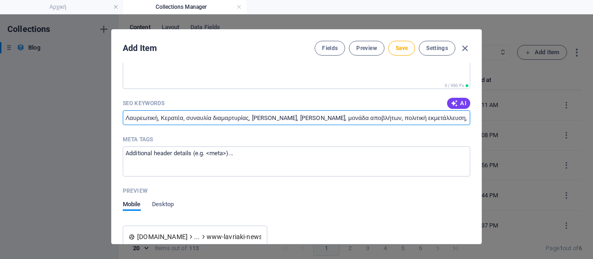
scroll to position [0, 173]
click at [402, 48] on span "Save" at bounding box center [402, 47] width 12 height 7
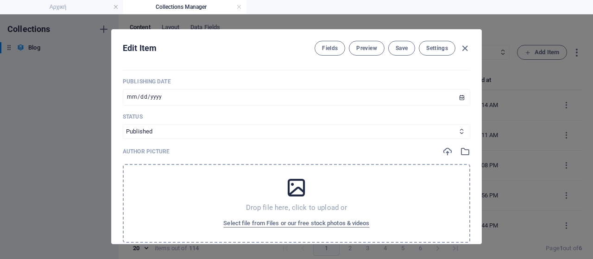
scroll to position [428, 0]
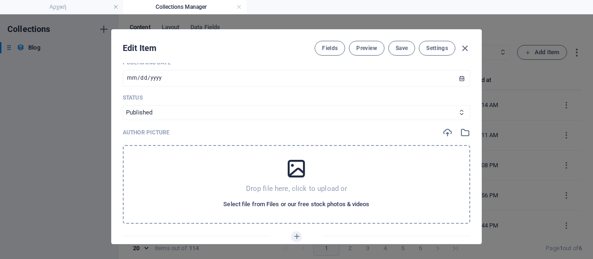
click at [308, 201] on span "Select file from Files or our free stock photos & videos" at bounding box center [296, 204] width 146 height 11
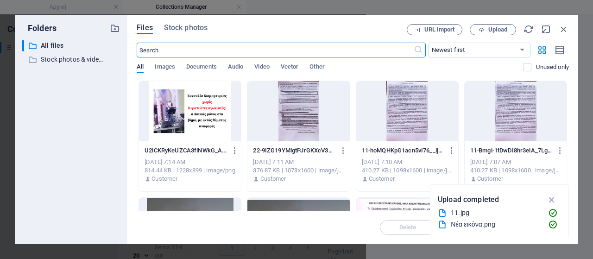
scroll to position [441, 0]
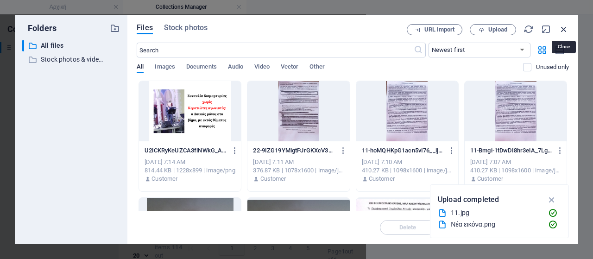
click at [564, 27] on icon "button" at bounding box center [564, 29] width 10 height 10
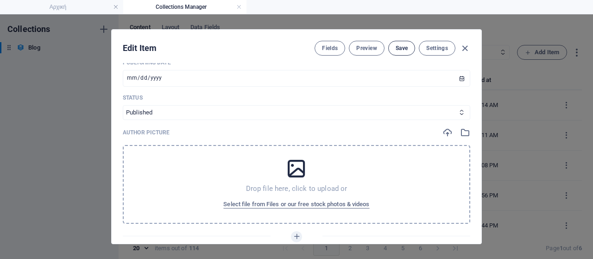
click at [396, 47] on span "Save" at bounding box center [402, 47] width 12 height 7
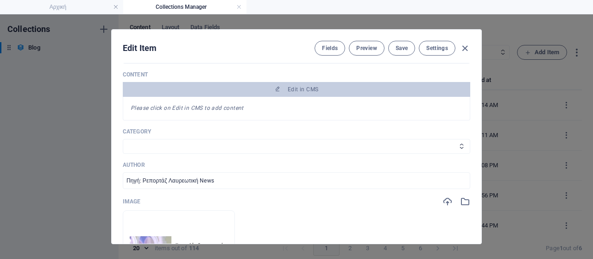
scroll to position [103, 0]
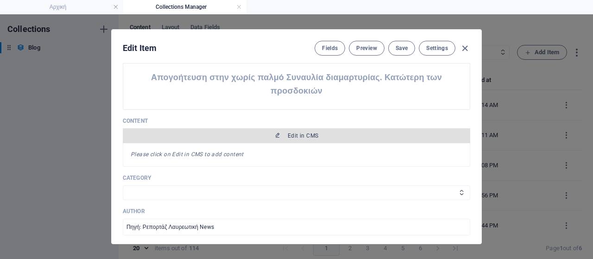
click at [289, 136] on span "Edit in CMS" at bounding box center [303, 135] width 31 height 7
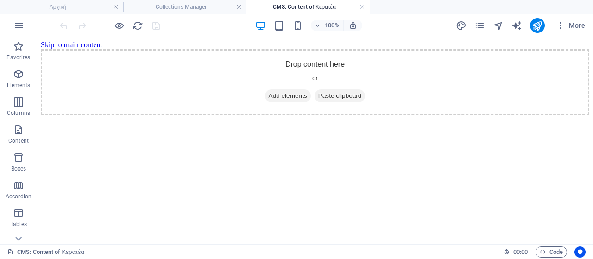
scroll to position [0, 0]
drag, startPoint x: 288, startPoint y: 233, endPoint x: 261, endPoint y: 291, distance: 64.2
click at [288, 102] on span "Add elements" at bounding box center [288, 95] width 46 height 13
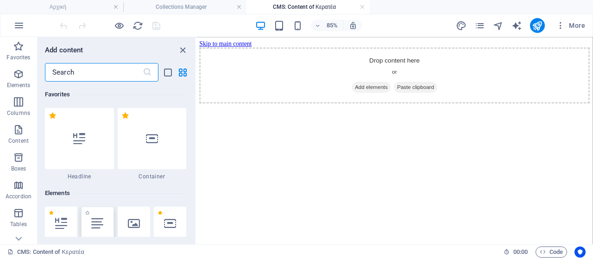
click at [101, 220] on icon at bounding box center [97, 223] width 12 height 12
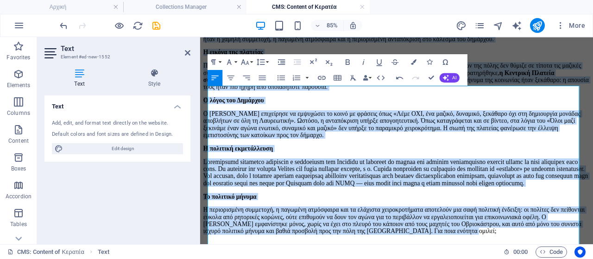
scroll to position [53, 0]
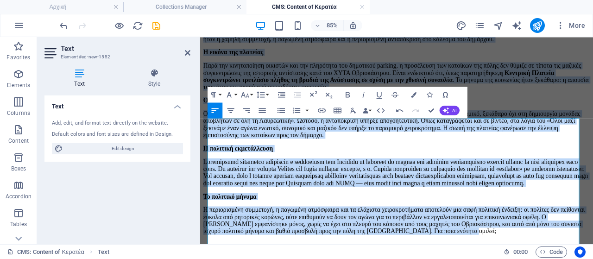
drag, startPoint x: 508, startPoint y: 223, endPoint x: 180, endPoint y: 132, distance: 340.3
click at [200, 132] on html "Skip to main content Εχθές [DATE] πραγματοποιήθηκε στην [GEOGRAPHIC_DATA] η συν…" at bounding box center [431, 136] width 462 height 290
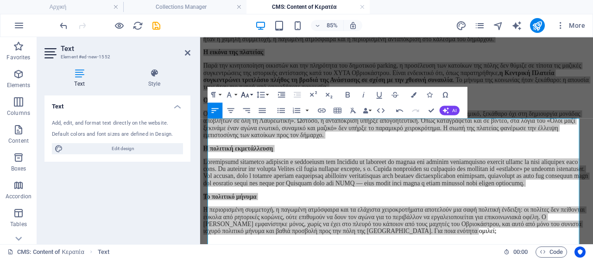
click at [251, 93] on button "Font Size" at bounding box center [246, 95] width 15 height 16
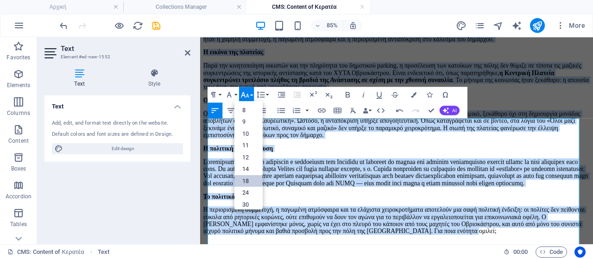
click at [256, 179] on link "18" at bounding box center [248, 181] width 28 height 12
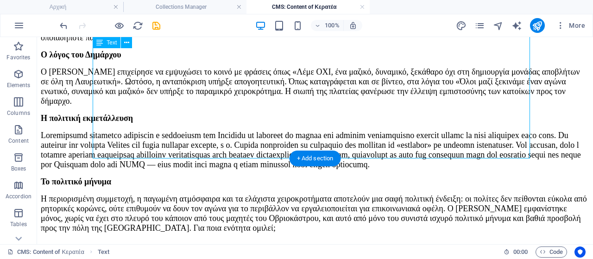
scroll to position [423, 0]
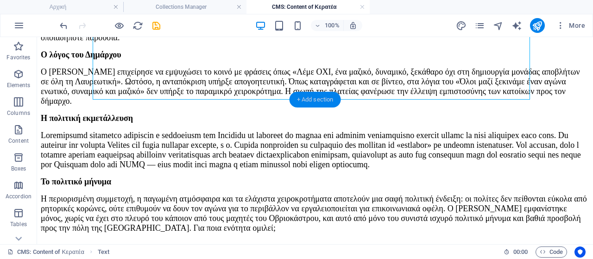
click at [316, 100] on div "+ Add section" at bounding box center [314, 100] width 51 height 16
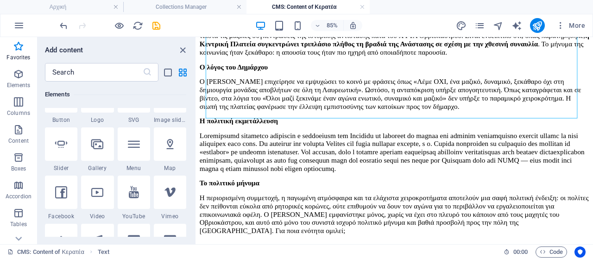
scroll to position [231, 0]
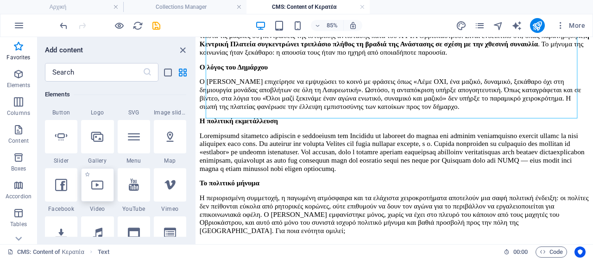
click at [98, 187] on icon at bounding box center [97, 185] width 12 height 12
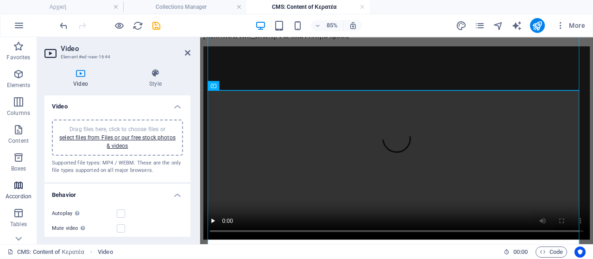
scroll to position [423, 0]
click at [129, 139] on link "select files from Files or our free stock photos & videos" at bounding box center [117, 141] width 116 height 15
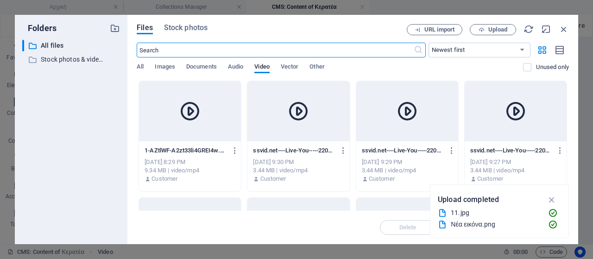
scroll to position [261, 0]
click at [494, 31] on span "Upload" at bounding box center [497, 30] width 19 height 6
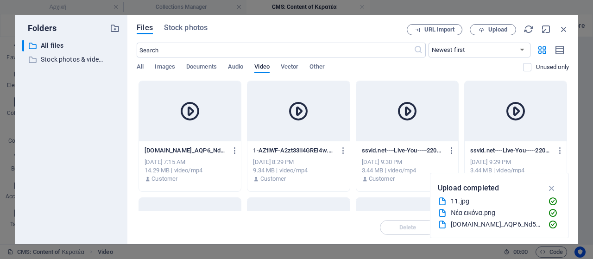
click at [195, 89] on div at bounding box center [190, 111] width 102 height 60
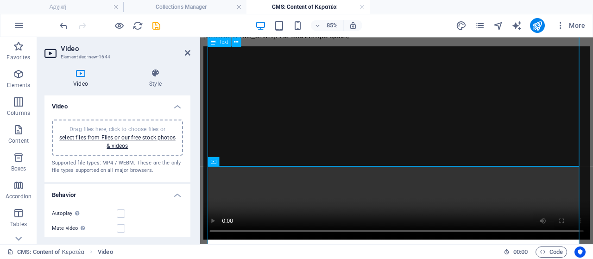
scroll to position [473, 0]
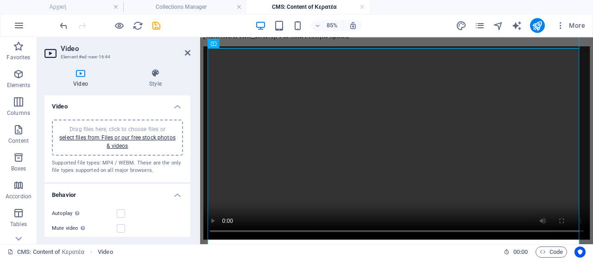
click at [417, 22] on div "85% More" at bounding box center [323, 25] width 531 height 15
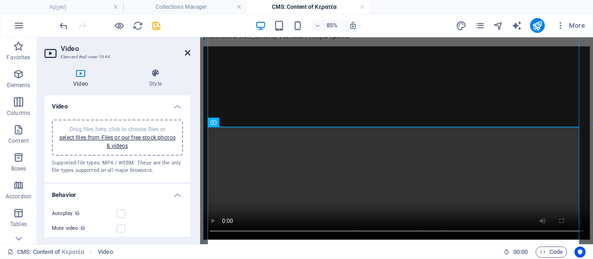
click at [185, 53] on icon at bounding box center [188, 52] width 6 height 7
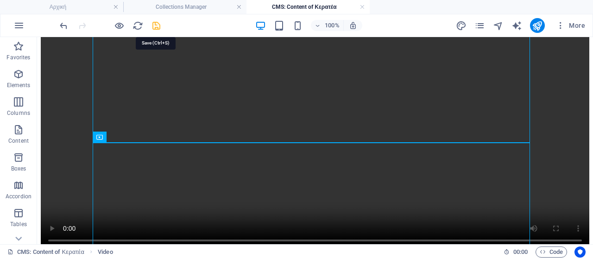
click at [157, 24] on icon "save" at bounding box center [156, 25] width 11 height 11
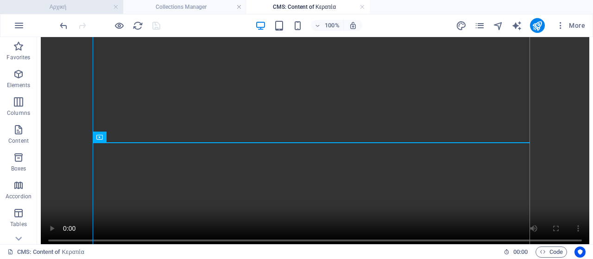
click at [75, 9] on h4 "Αρχική" at bounding box center [61, 7] width 123 height 10
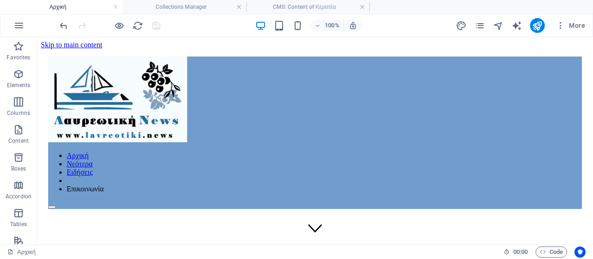
scroll to position [527, 0]
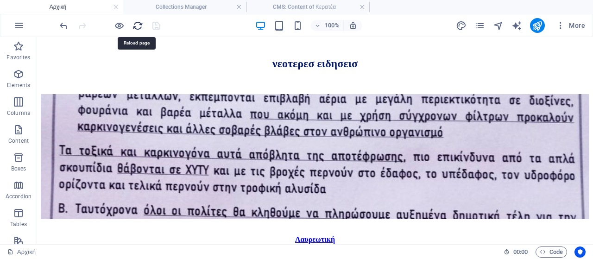
click at [138, 25] on icon "reload" at bounding box center [137, 25] width 11 height 11
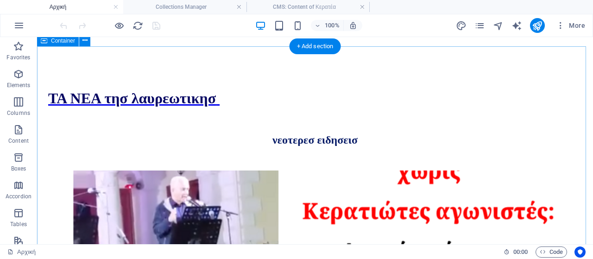
scroll to position [434, 0]
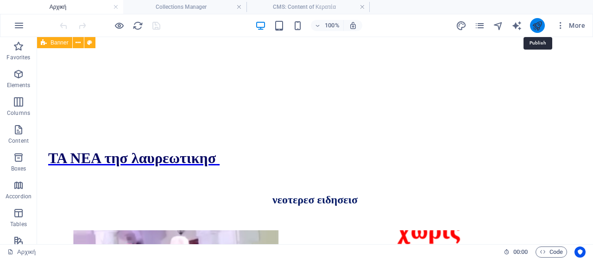
click at [533, 25] on icon "publish" at bounding box center [537, 25] width 11 height 11
